Goal: Task Accomplishment & Management: Manage account settings

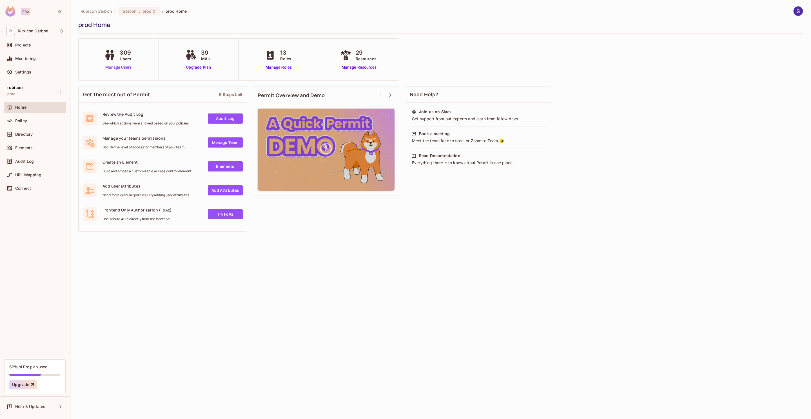
click at [126, 68] on link "Manage Users" at bounding box center [118, 67] width 31 height 6
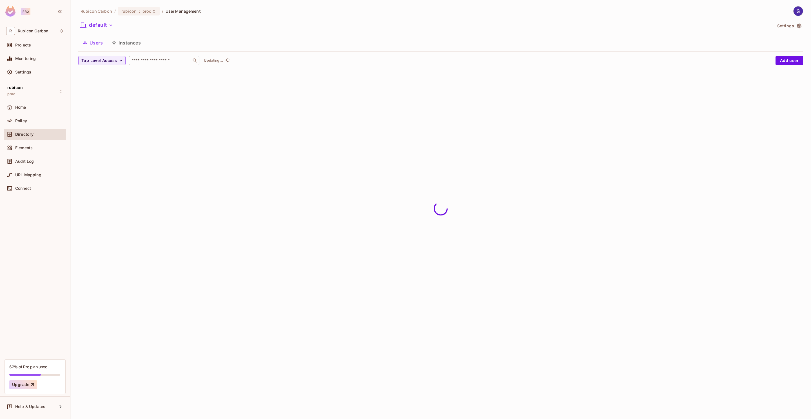
click at [164, 60] on input "text" at bounding box center [160, 61] width 59 height 6
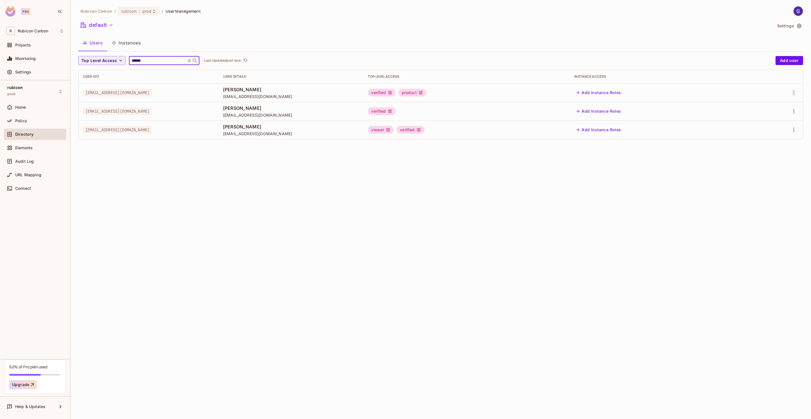
type input "******"
click at [617, 202] on div "Rubicon Carbon / rubicon : prod / User Management default Settings Users Instan…" at bounding box center [440, 209] width 740 height 419
click at [793, 91] on icon "button" at bounding box center [793, 92] width 1 height 5
click at [765, 112] on li "Edit Attributes" at bounding box center [769, 118] width 50 height 12
click at [793, 92] on icon "button" at bounding box center [793, 92] width 7 height 7
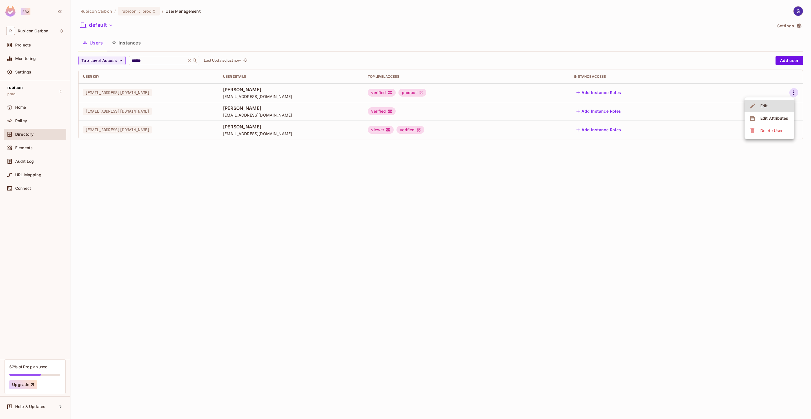
click at [762, 107] on div "Edit" at bounding box center [764, 106] width 8 height 6
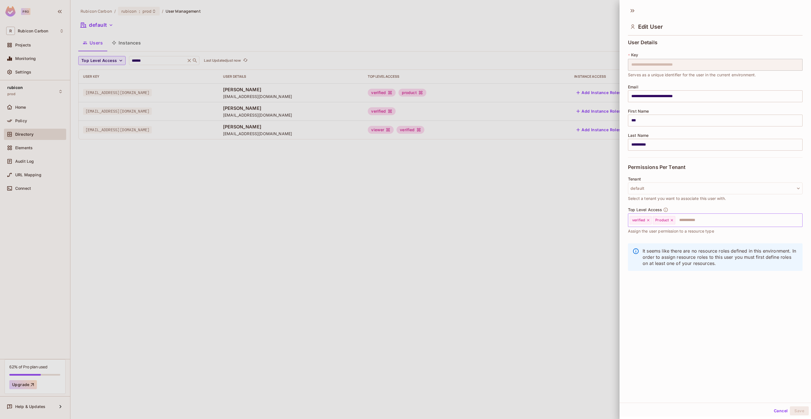
click at [674, 221] on div "Product" at bounding box center [663, 220] width 23 height 8
click at [672, 221] on icon at bounding box center [672, 220] width 4 height 4
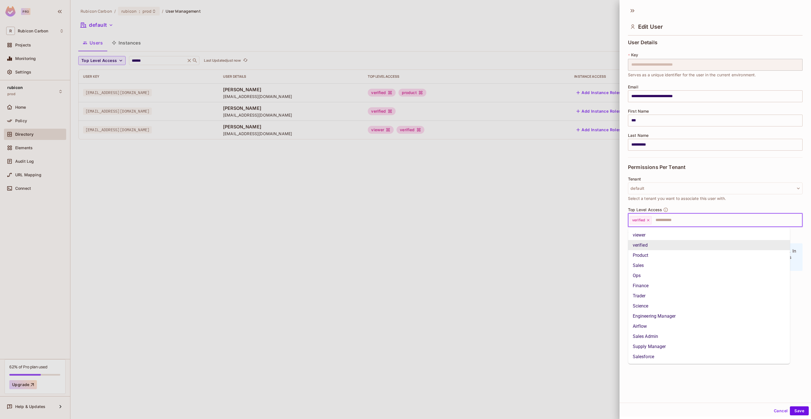
click at [678, 220] on input "text" at bounding box center [721, 219] width 139 height 11
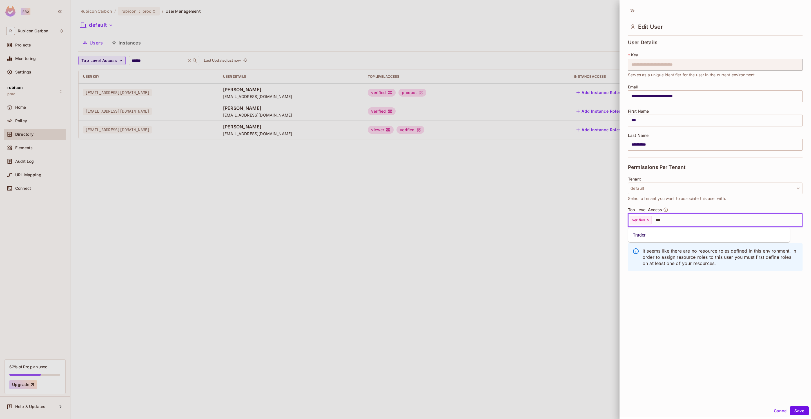
type input "****"
click at [668, 232] on li "Trader" at bounding box center [709, 235] width 162 height 10
click at [797, 408] on button "Save" at bounding box center [798, 410] width 19 height 9
